Goal: Information Seeking & Learning: Learn about a topic

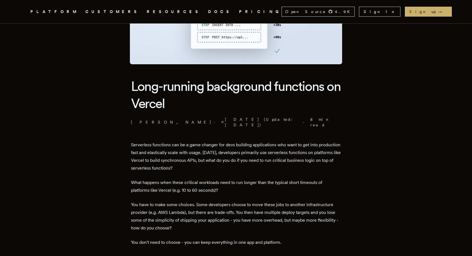
scroll to position [102, 0]
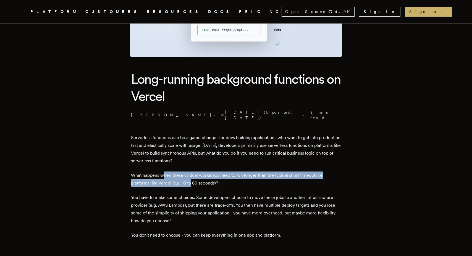
drag, startPoint x: 167, startPoint y: 172, endPoint x: 193, endPoint y: 176, distance: 26.1
click at [193, 176] on p "What happens when these critical workloads need to run longer than the typical …" at bounding box center [236, 178] width 210 height 15
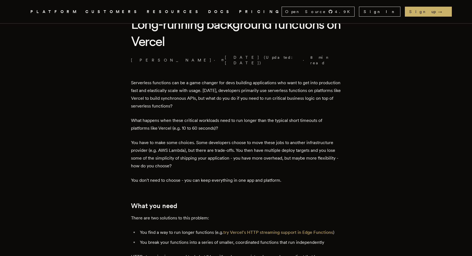
scroll to position [157, 0]
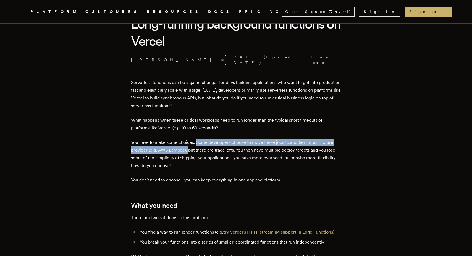
drag, startPoint x: 198, startPoint y: 135, endPoint x: 190, endPoint y: 145, distance: 12.7
click at [190, 145] on p "You have to make some choices. Some developers choose to move these jobs to ano…" at bounding box center [236, 153] width 210 height 31
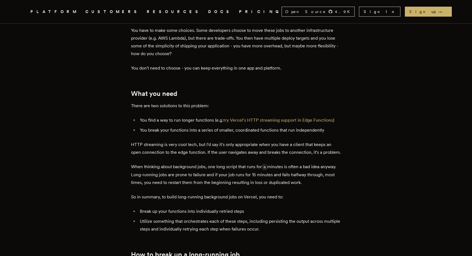
scroll to position [255, 0]
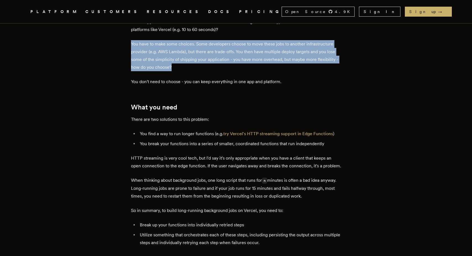
drag, startPoint x: 135, startPoint y: 38, endPoint x: 192, endPoint y: 64, distance: 62.5
click at [192, 64] on p "You have to make some choices. Some developers choose to move these jobs to ano…" at bounding box center [236, 55] width 210 height 31
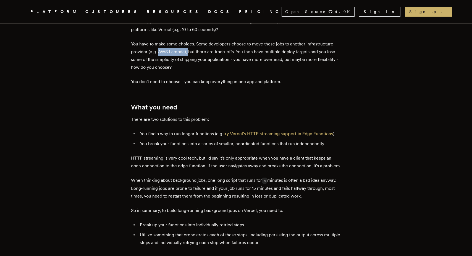
drag, startPoint x: 160, startPoint y: 45, endPoint x: 190, endPoint y: 45, distance: 29.6
click at [190, 45] on p "You have to make some choices. Some developers choose to move these jobs to ano…" at bounding box center [236, 55] width 210 height 31
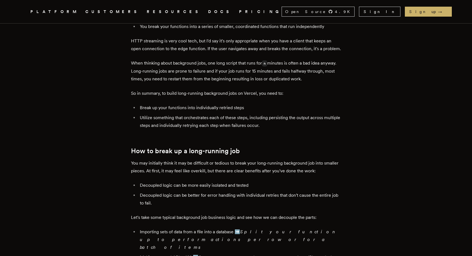
scroll to position [373, 0]
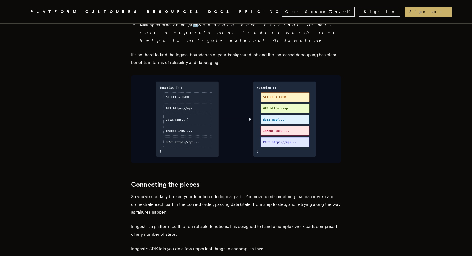
scroll to position [601, 0]
